Goal: Task Accomplishment & Management: Complete application form

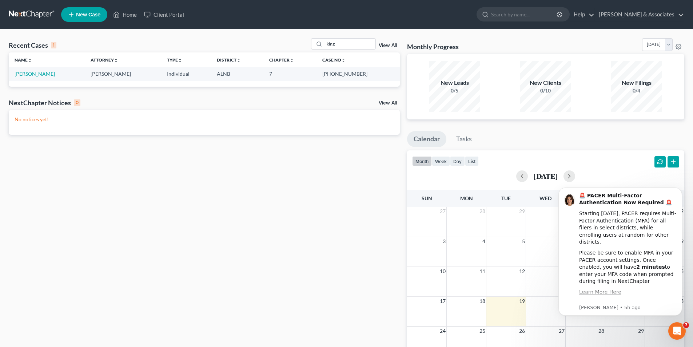
click at [83, 12] on span "New Case" at bounding box center [88, 14] width 24 height 5
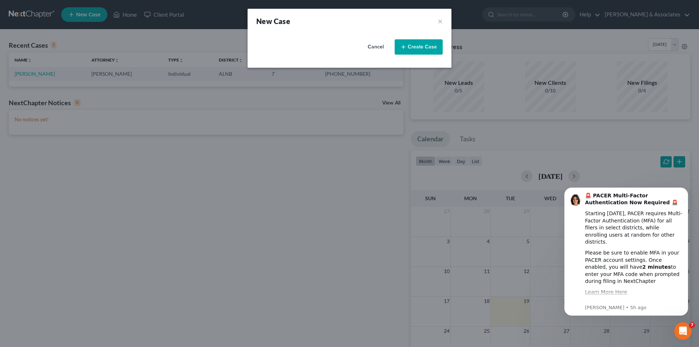
select select "1"
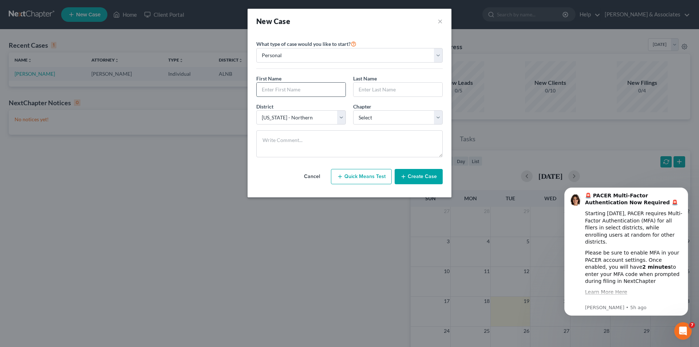
click at [289, 88] on input "text" at bounding box center [301, 90] width 89 height 14
type input "s"
type input "[PERSON_NAME]"
type input "KING"
drag, startPoint x: 363, startPoint y: 117, endPoint x: 363, endPoint y: 124, distance: 6.6
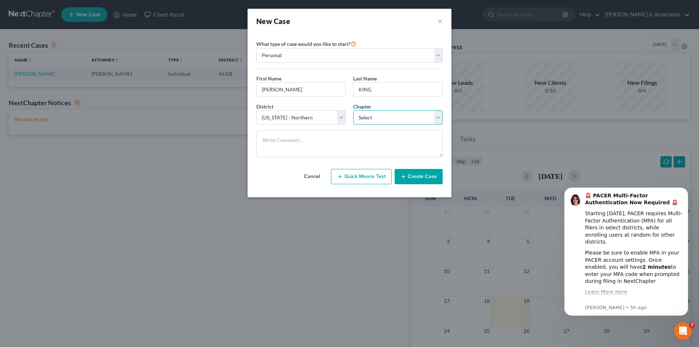
click at [363, 117] on select "Select 7 11 12 13" at bounding box center [398, 117] width 90 height 15
select select "3"
click at [353, 110] on select "Select 7 11 12 13" at bounding box center [398, 117] width 90 height 15
click at [420, 177] on button "Create Case" at bounding box center [418, 176] width 48 height 15
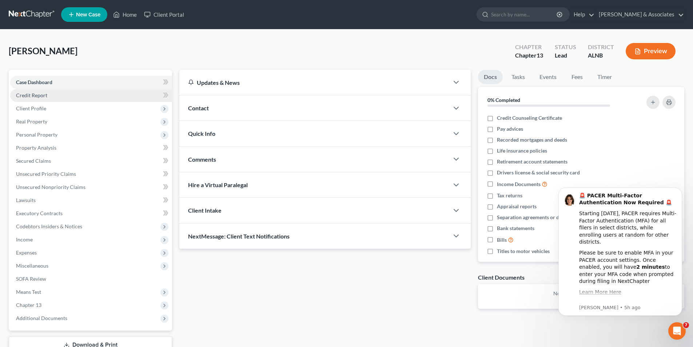
click at [50, 91] on link "Credit Report" at bounding box center [91, 95] width 162 height 13
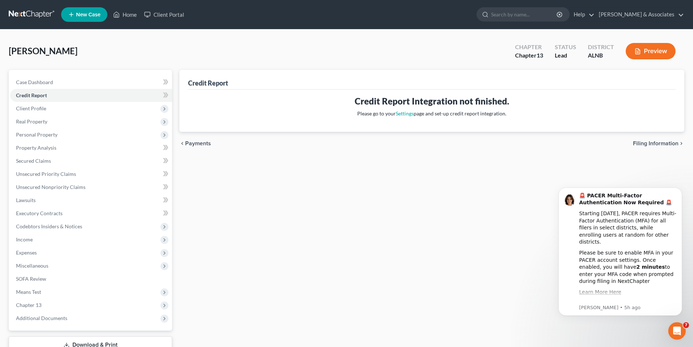
drag, startPoint x: 43, startPoint y: 108, endPoint x: 78, endPoint y: 118, distance: 36.4
click at [45, 108] on span "Client Profile" at bounding box center [31, 108] width 30 height 6
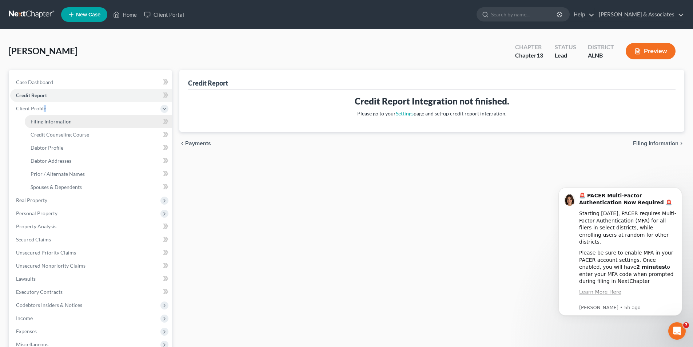
drag, startPoint x: 56, startPoint y: 122, endPoint x: 63, endPoint y: 123, distance: 7.8
click at [56, 122] on span "Filing Information" at bounding box center [51, 121] width 41 height 6
select select "1"
select select "0"
select select "3"
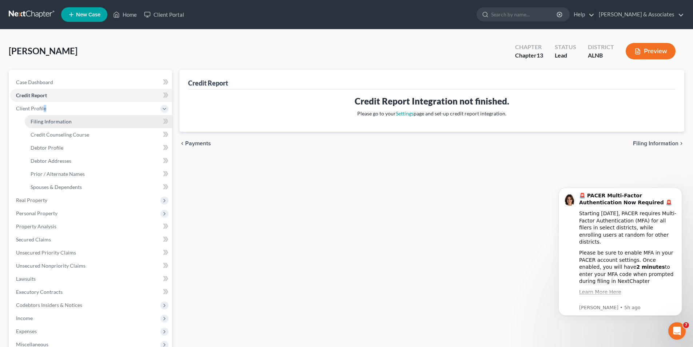
select select "1"
select select "0"
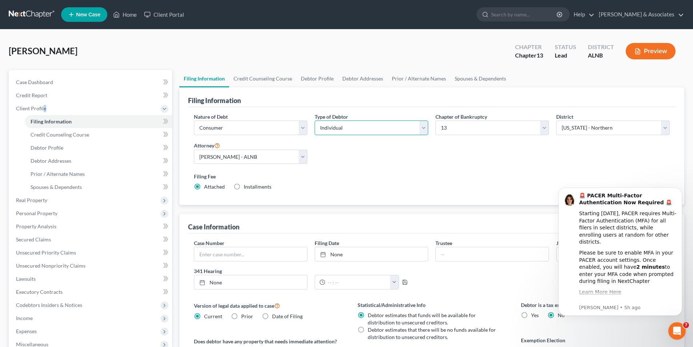
drag, startPoint x: 354, startPoint y: 127, endPoint x: 354, endPoint y: 134, distance: 7.3
click at [354, 127] on select "Select Individual Joint" at bounding box center [372, 127] width 114 height 15
select select "1"
click at [315, 120] on select "Select Individual Joint" at bounding box center [372, 127] width 114 height 15
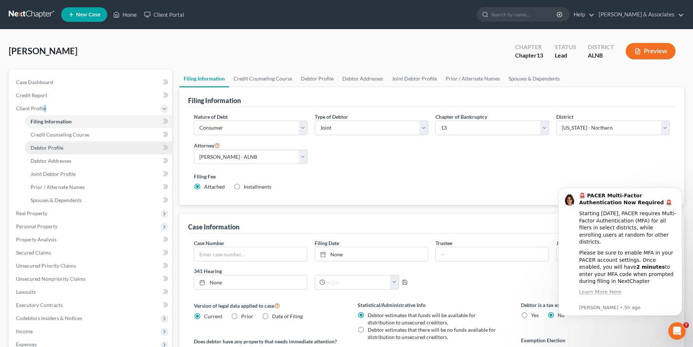
click at [53, 148] on span "Debtor Profile" at bounding box center [47, 147] width 33 height 6
select select "1"
select select "0"
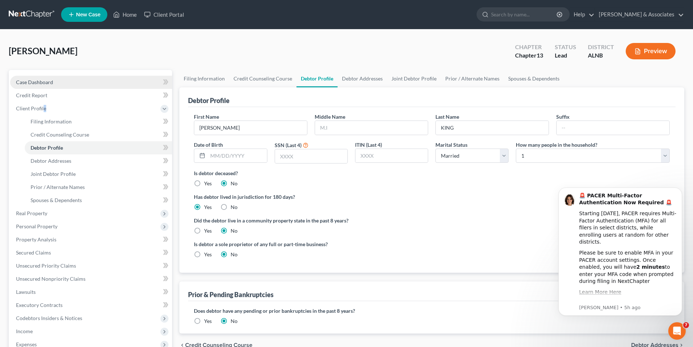
click at [45, 87] on link "Case Dashboard" at bounding box center [91, 82] width 162 height 13
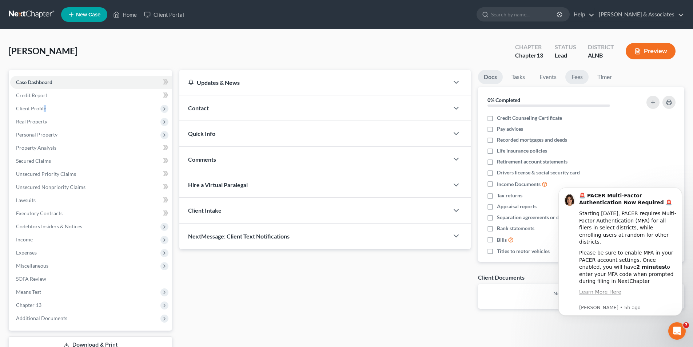
drag, startPoint x: 581, startPoint y: 75, endPoint x: 584, endPoint y: 85, distance: 10.6
click at [582, 75] on link "Fees" at bounding box center [576, 77] width 23 height 14
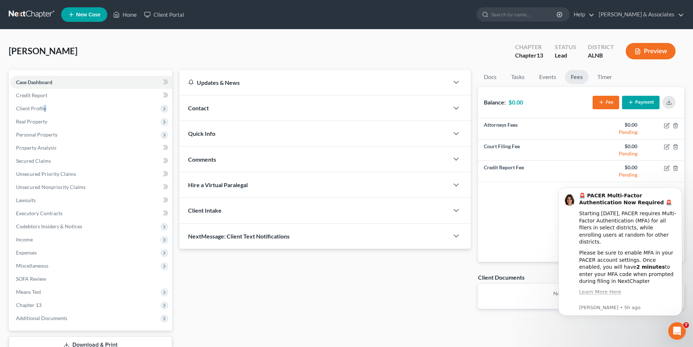
click at [640, 102] on button "Payment" at bounding box center [640, 102] width 37 height 13
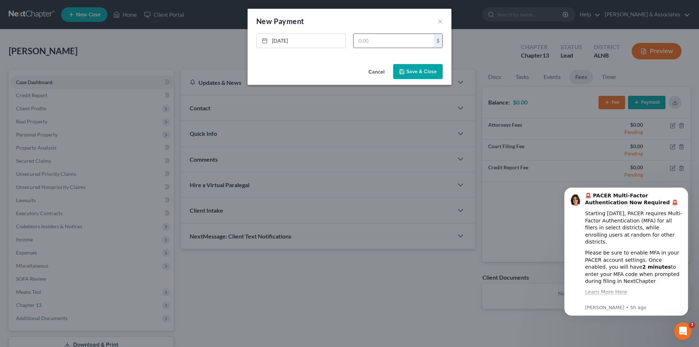
click at [379, 40] on input "text" at bounding box center [393, 41] width 80 height 14
type input "300.00"
click at [303, 42] on link "[DATE]" at bounding box center [301, 41] width 89 height 14
click at [426, 71] on button "Save & Close" at bounding box center [417, 71] width 49 height 15
